Goal: Check status

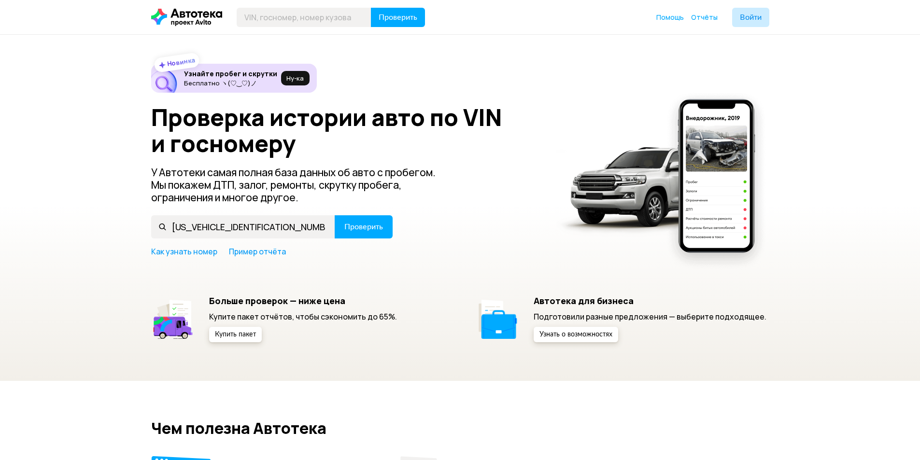
click at [359, 225] on span "Проверить" at bounding box center [363, 227] width 39 height 8
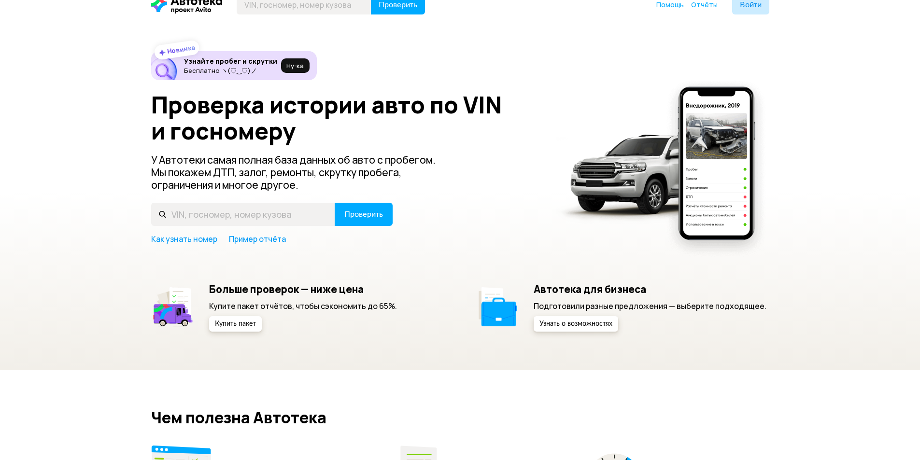
scroll to position [7, 0]
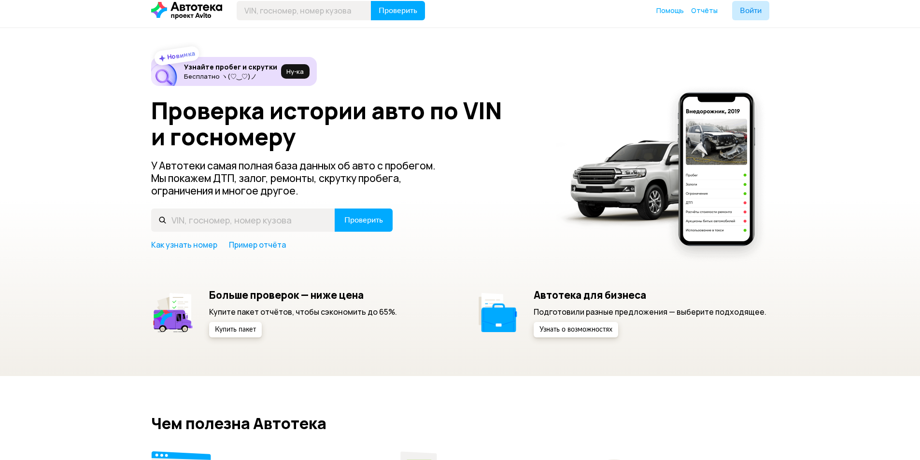
drag, startPoint x: 927, startPoint y: 89, endPoint x: 918, endPoint y: 92, distance: 9.0
click at [204, 228] on input "text" at bounding box center [243, 220] width 184 height 23
paste input "[US_VEHICLE_IDENTIFICATION_NUMBER]"
type input "[US_VEHICLE_IDENTIFICATION_NUMBER]"
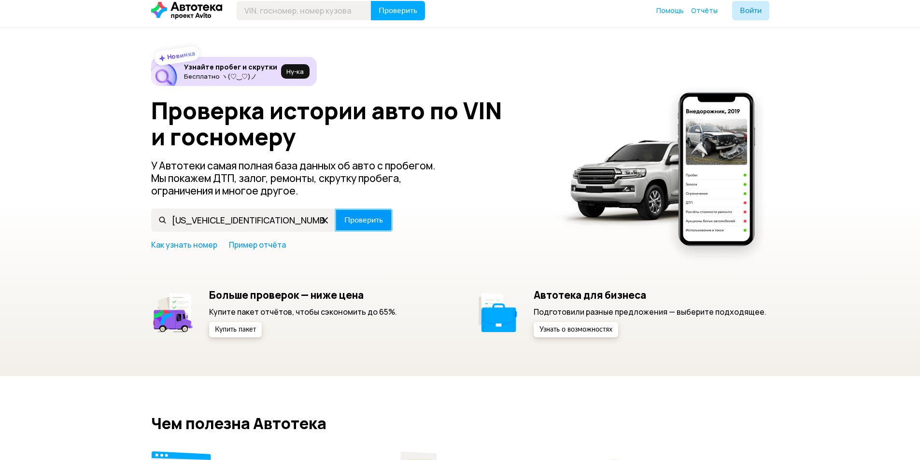
click at [357, 218] on span "Проверить" at bounding box center [363, 220] width 39 height 8
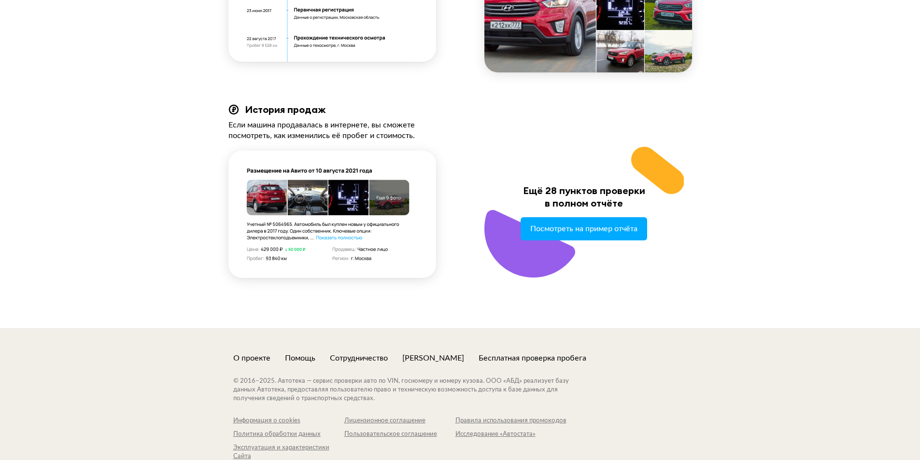
scroll to position [1068, 0]
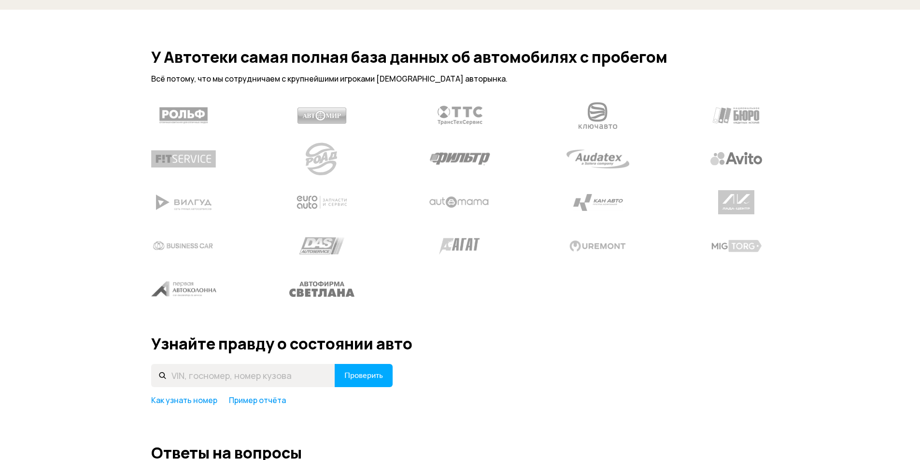
scroll to position [7, 0]
